Goal: Transaction & Acquisition: Purchase product/service

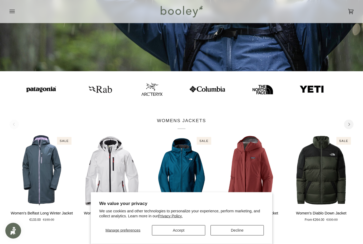
scroll to position [133, 0]
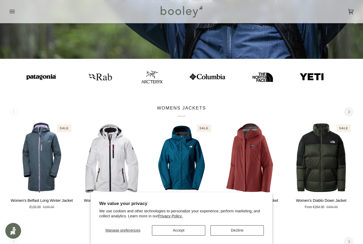
click at [224, 236] on button "Decline" at bounding box center [236, 230] width 53 height 10
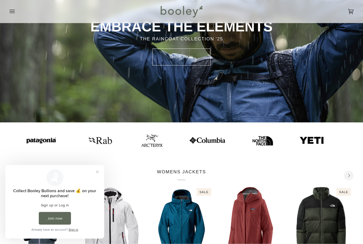
scroll to position [0, 0]
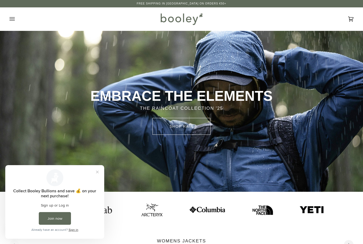
click at [12, 19] on icon "Open menu" at bounding box center [11, 18] width 5 height 3
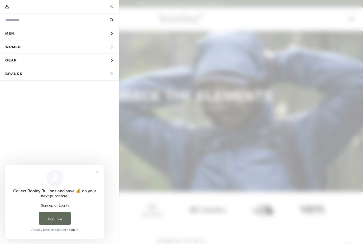
click at [15, 34] on span "Men" at bounding box center [11, 33] width 23 height 13
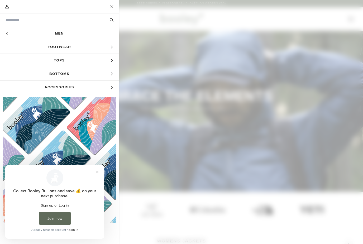
click at [49, 36] on link "Men" at bounding box center [59, 33] width 119 height 13
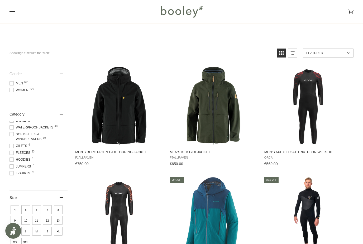
scroll to position [57, 0]
click at [10, 168] on span at bounding box center [11, 167] width 4 height 4
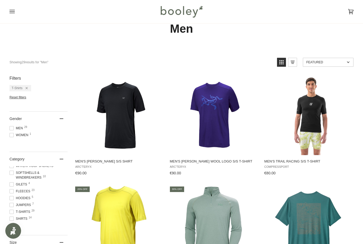
scroll to position [19, 0]
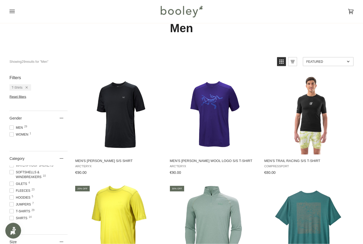
click at [13, 220] on span at bounding box center [11, 218] width 4 height 4
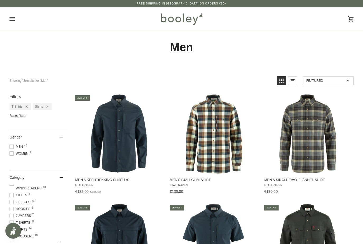
scroll to position [76, 0]
click at [13, 207] on span "Jumpers 7" at bounding box center [20, 204] width 23 height 5
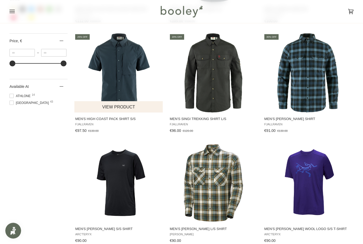
scroll to position [385, 0]
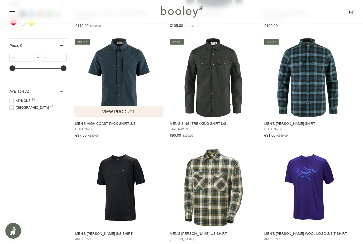
click at [119, 93] on img "Men's High Coast Pack Shirt S/S" at bounding box center [118, 77] width 79 height 79
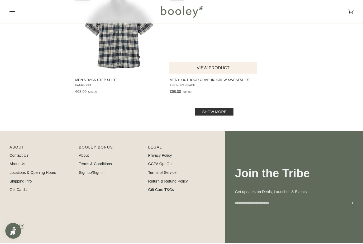
scroll to position [770, 0]
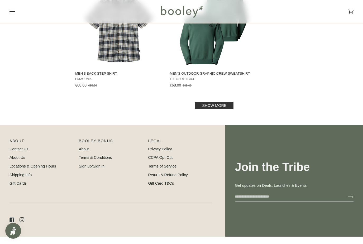
drag, startPoint x: 205, startPoint y: 102, endPoint x: 205, endPoint y: 92, distance: 10.3
click at [205, 102] on link "Show more" at bounding box center [214, 105] width 38 height 7
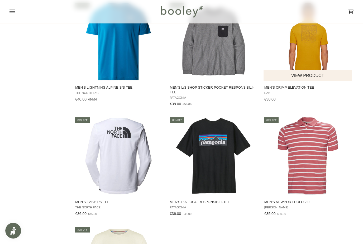
scroll to position [1305, 0]
click at [300, 52] on img "Men's Crimp Elevation Tee" at bounding box center [307, 41] width 79 height 79
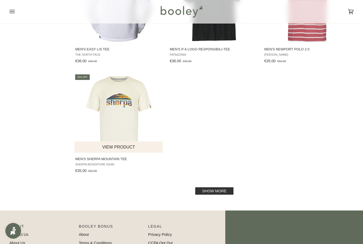
scroll to position [1463, 0]
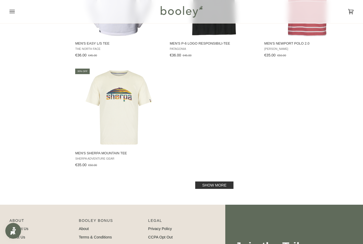
click at [206, 181] on link "Show more" at bounding box center [214, 184] width 38 height 7
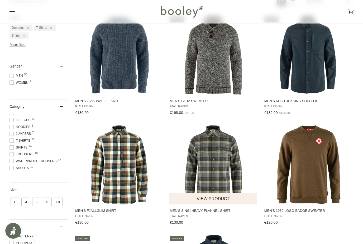
scroll to position [96, 0]
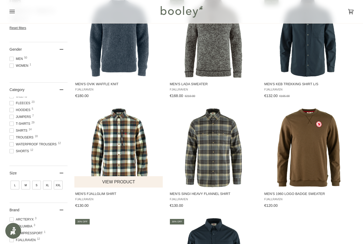
click at [116, 157] on img "Men's Fjallglim Shirt" at bounding box center [118, 147] width 79 height 79
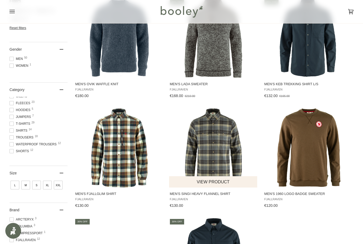
click at [218, 120] on img "Men's Singi Heavy Flannel Shirt" at bounding box center [213, 147] width 79 height 79
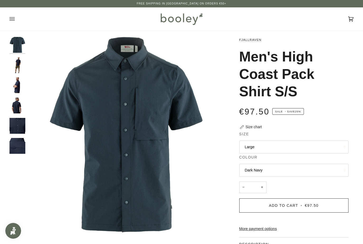
click at [20, 69] on img "Fjallraven Men's High Coast Pack Shirt S/S Dark Navy - Booley Galway" at bounding box center [17, 65] width 16 height 16
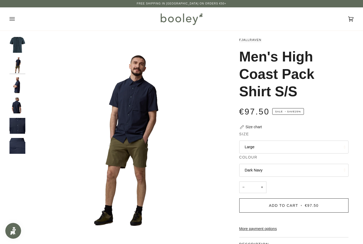
click at [17, 86] on img "Fjallraven Men's High Coast Pack Shirt S/S Dark Navy - Booley Galway" at bounding box center [17, 85] width 16 height 16
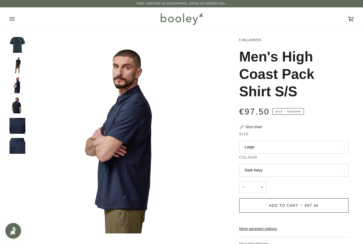
click at [17, 100] on img "Fjallraven Men's High Coast Pack Shirt S/S Dark Navy - Booley Galway" at bounding box center [17, 106] width 16 height 16
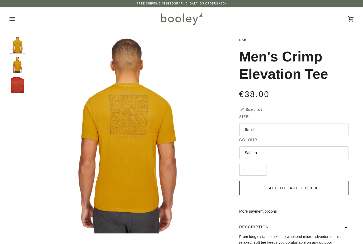
click at [20, 65] on img "Rab Men's Crimp Elevation Tee Sahara - Booley Galway" at bounding box center [17, 65] width 16 height 16
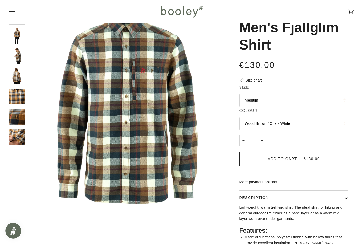
click at [19, 37] on img "Fjallraven Men's Fjallglim Shirt - Booley Galway" at bounding box center [17, 36] width 16 height 16
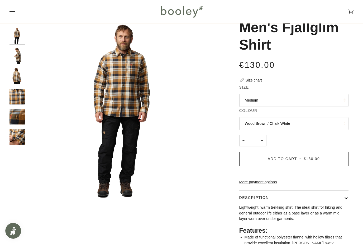
click at [20, 57] on img "Fjallraven Men's Fjallglim Shirt - Booley Galway" at bounding box center [17, 56] width 16 height 16
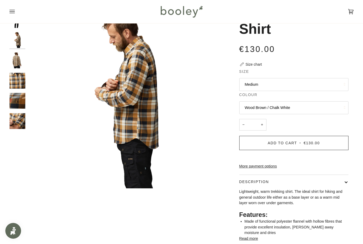
scroll to position [46, 0]
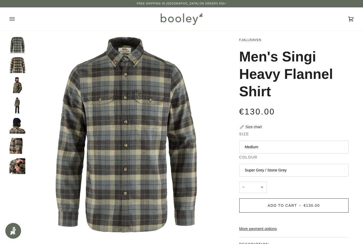
click at [24, 90] on img "Fjallraven Men's Singi Heavy Flannel Shirt Dark Sand - Booley Galway" at bounding box center [17, 85] width 16 height 16
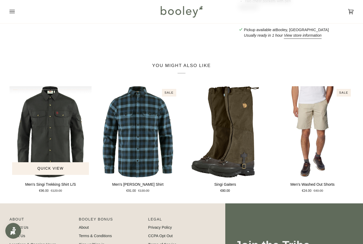
scroll to position [299, 0]
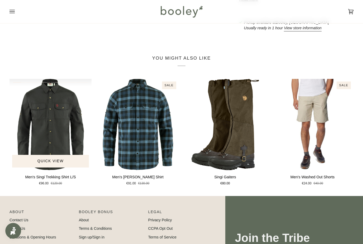
click at [74, 136] on img "Men's Singi Trekking Shirt L/S" at bounding box center [50, 124] width 82 height 91
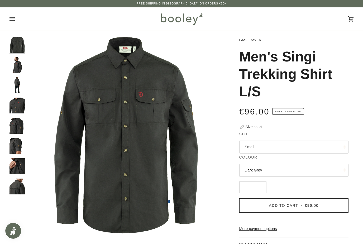
click at [17, 70] on img "Fjallraven Men's Singi Trekking Shirt L/S Dark Grey - Booley Galway" at bounding box center [17, 65] width 16 height 16
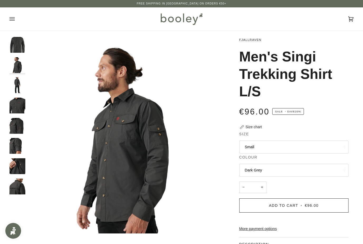
click at [18, 84] on img "Fjallraven Men's Singi Trekking Shirt L/S Dark Grey - Booley Galway" at bounding box center [17, 85] width 16 height 16
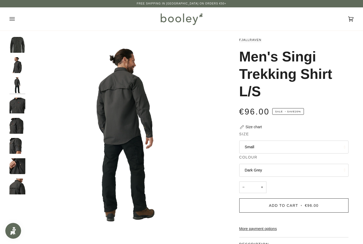
click at [19, 98] on img "Fjallraven Men's Singi Trekking Shirt L/S Dark Grey - Booley Galway" at bounding box center [17, 106] width 16 height 16
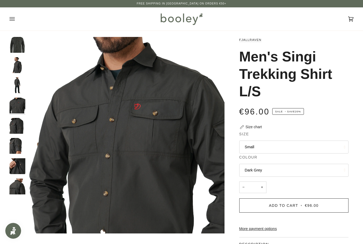
click at [20, 118] on img "Fjallraven Men's Singi Trekking Shirt L/S Dark Grey - Booley Galway" at bounding box center [17, 126] width 16 height 16
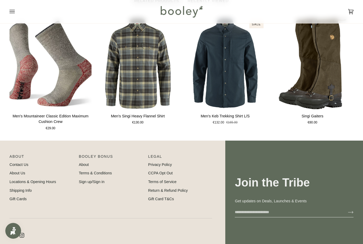
scroll to position [404, 0]
